Goal: Transaction & Acquisition: Obtain resource

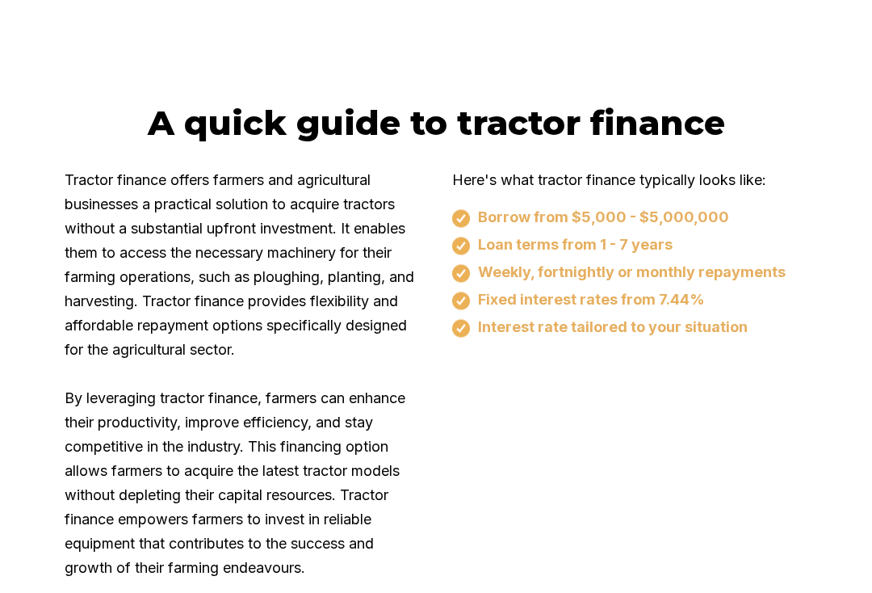
scroll to position [860, 0]
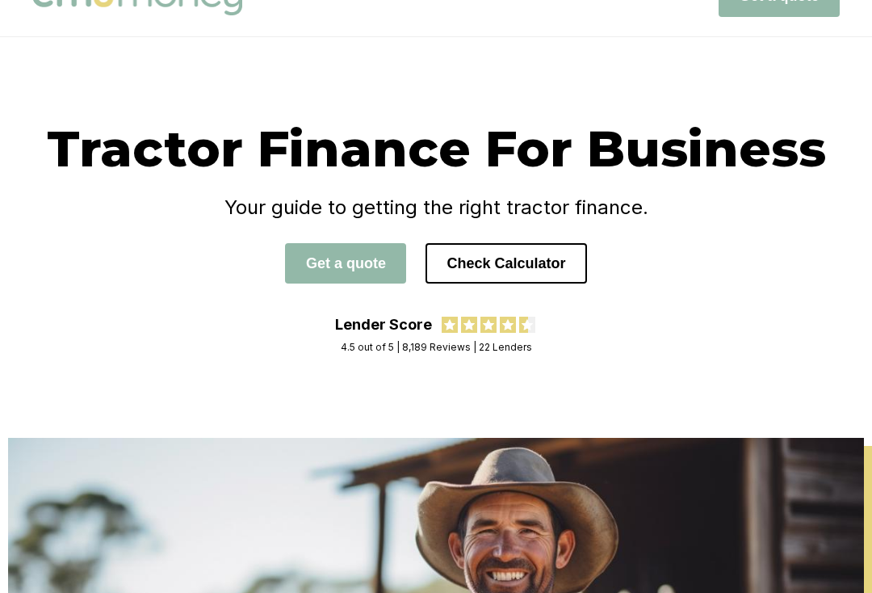
click at [531, 258] on button "Check Calculator" at bounding box center [506, 263] width 161 height 40
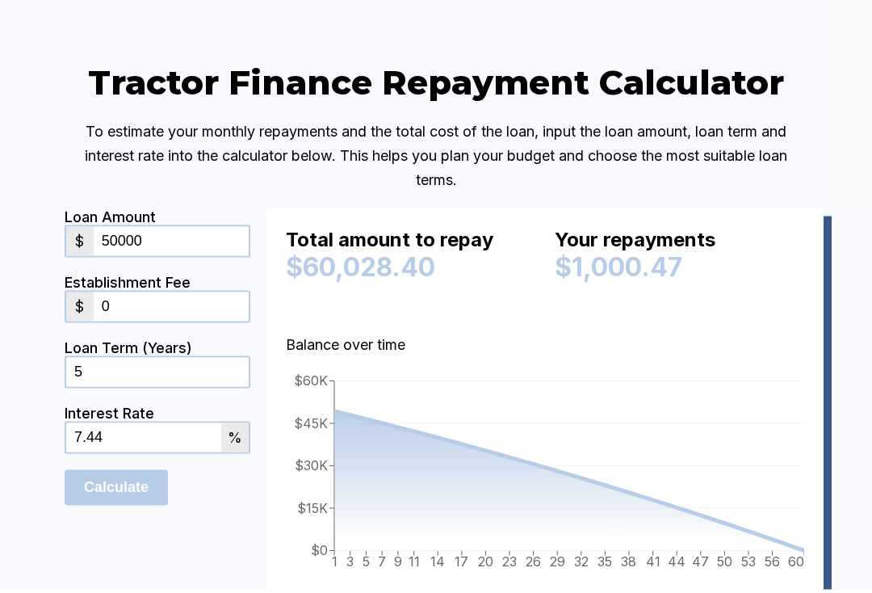
scroll to position [3907, 0]
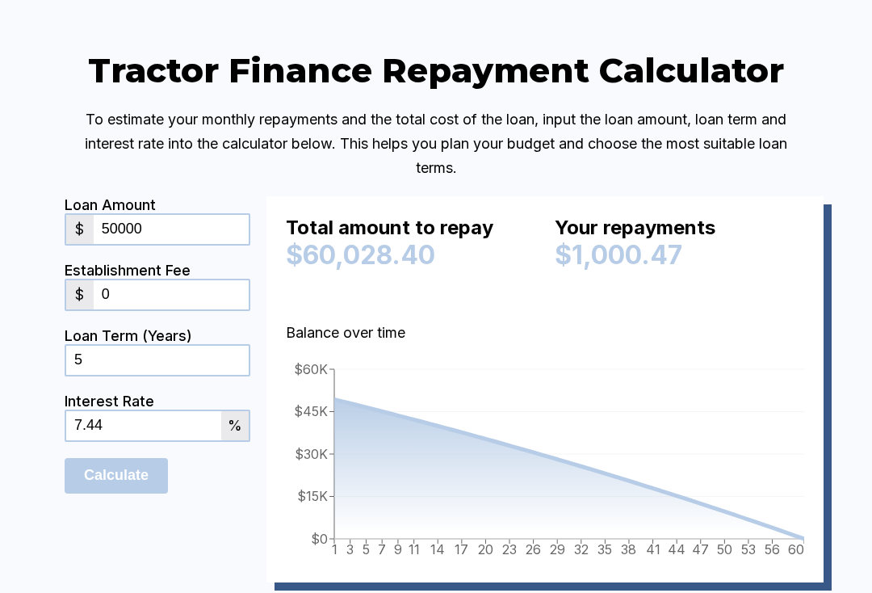
click at [194, 244] on input "50000" at bounding box center [171, 229] width 155 height 29
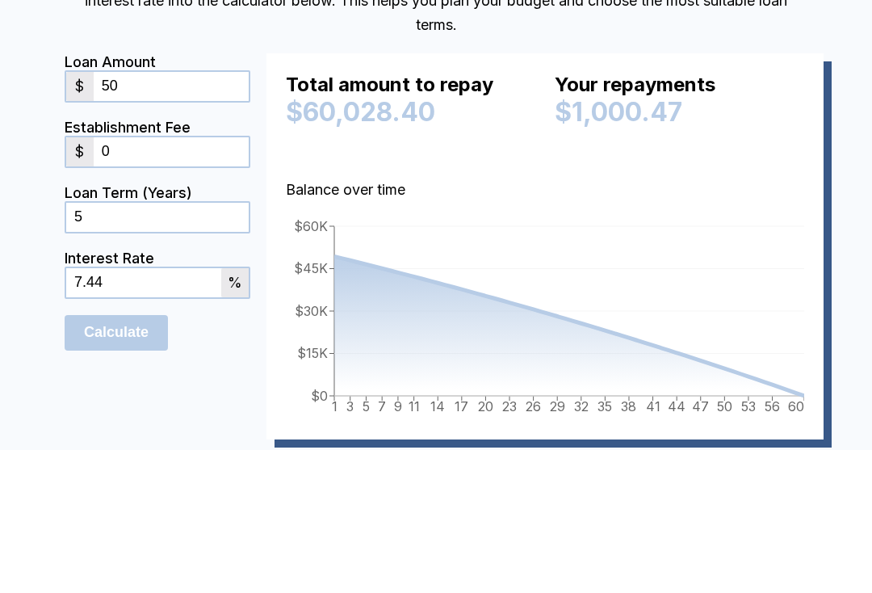
type input "5"
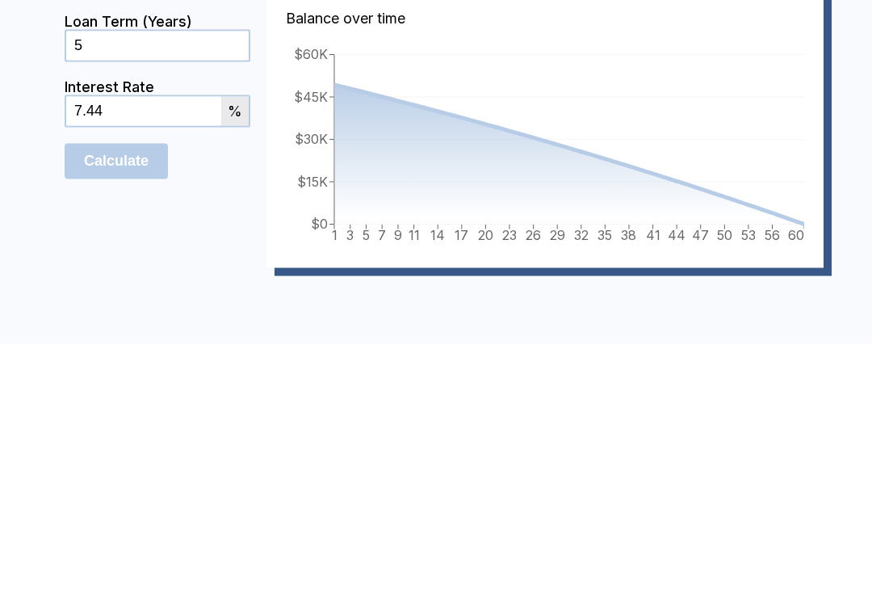
type input "28000"
click at [223, 280] on input "5" at bounding box center [157, 294] width 183 height 29
type input "7"
click at [149, 393] on input "Calculate" at bounding box center [116, 411] width 103 height 36
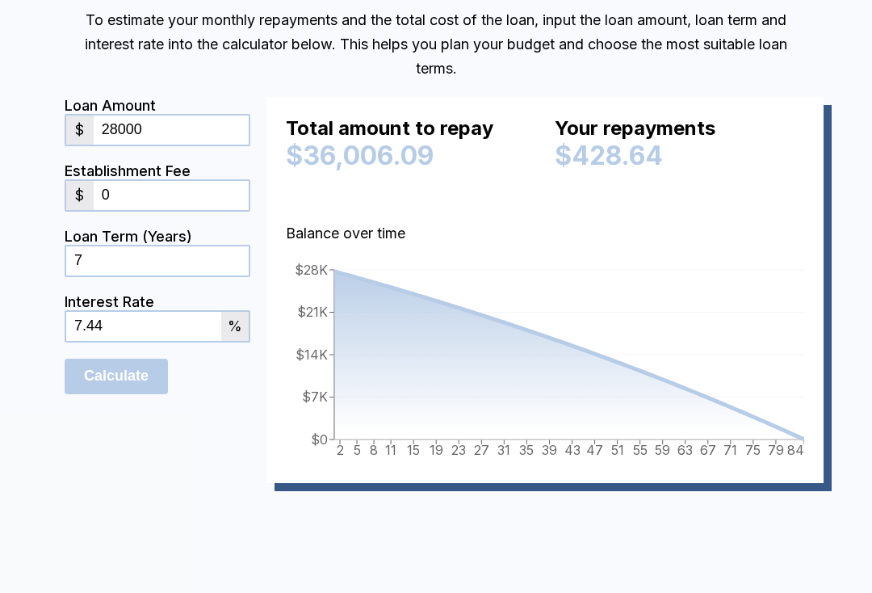
scroll to position [4005, 0]
click at [86, 395] on input "Calculate" at bounding box center [116, 378] width 103 height 36
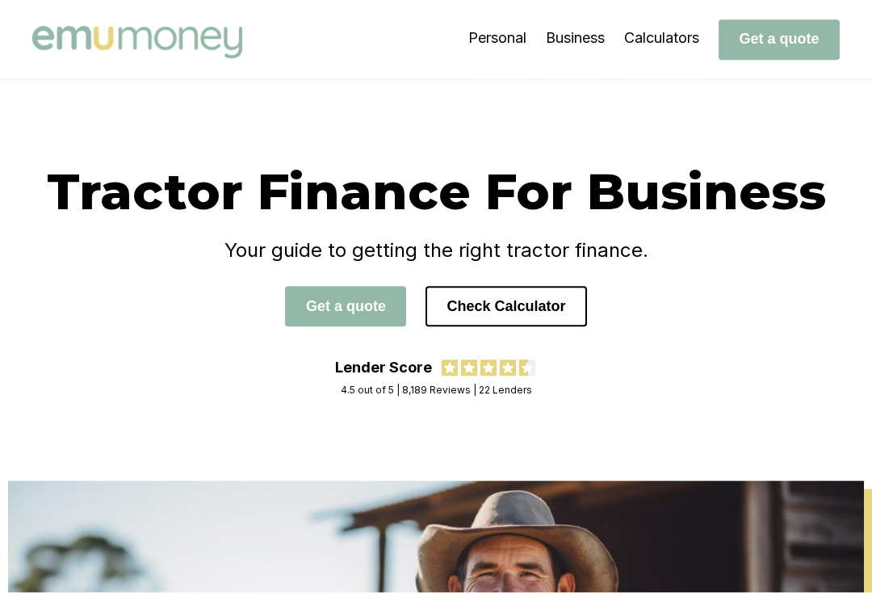
scroll to position [23, 0]
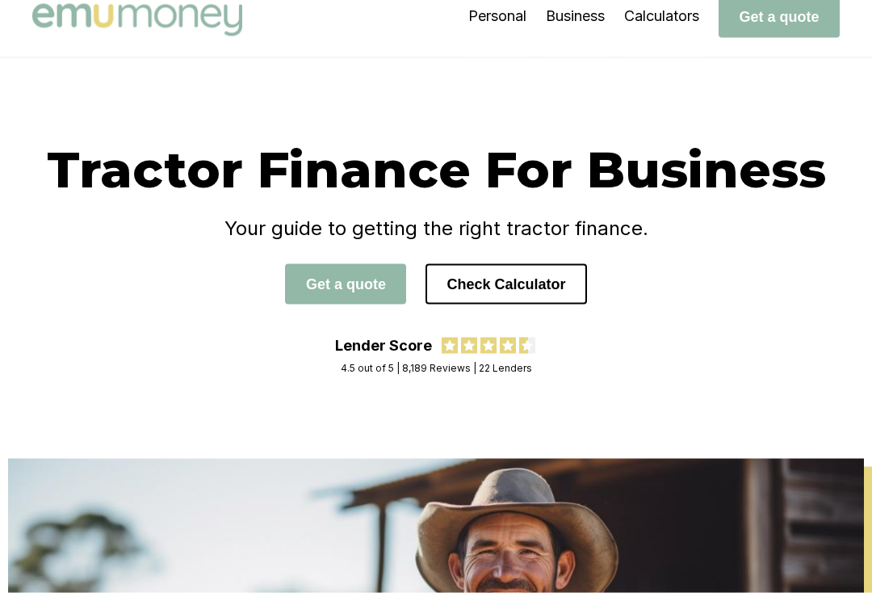
click at [361, 281] on button "Get a quote" at bounding box center [345, 284] width 121 height 40
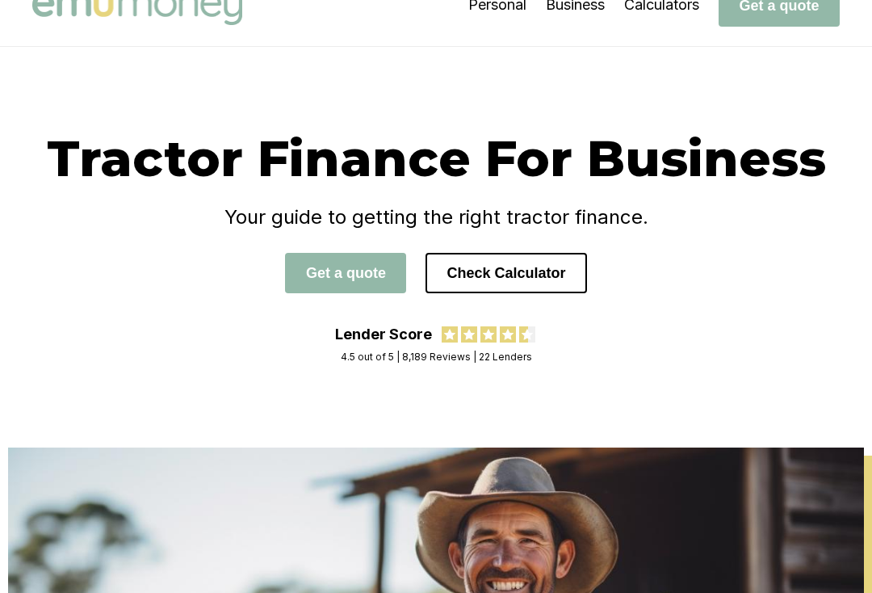
scroll to position [0, 0]
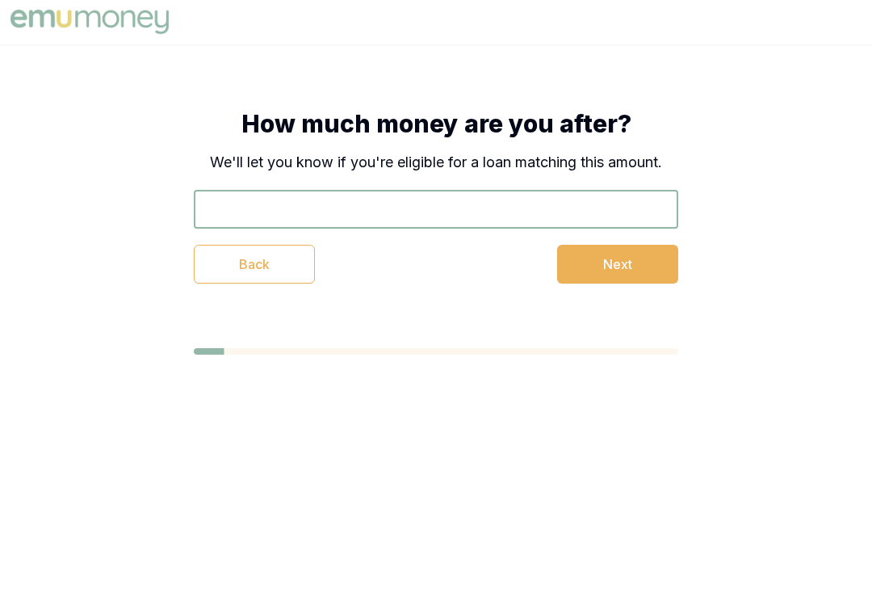
click at [274, 264] on button "Back" at bounding box center [254, 265] width 121 height 39
